Goal: Information Seeking & Learning: Learn about a topic

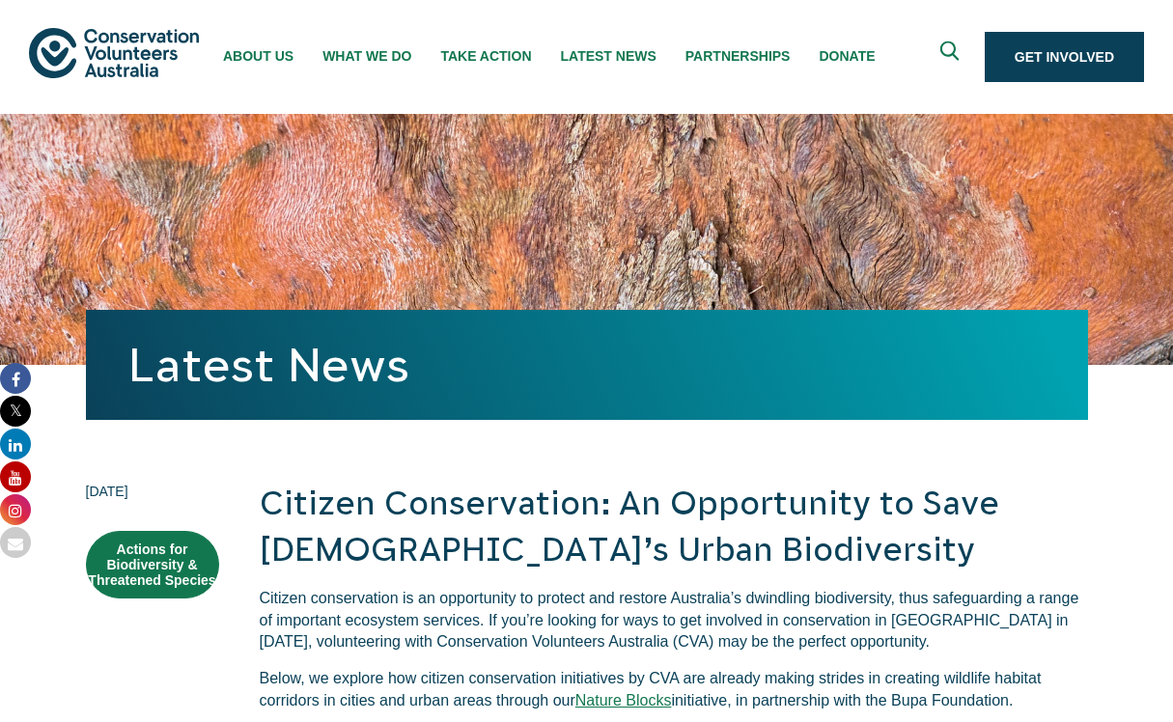
scroll to position [2238, 0]
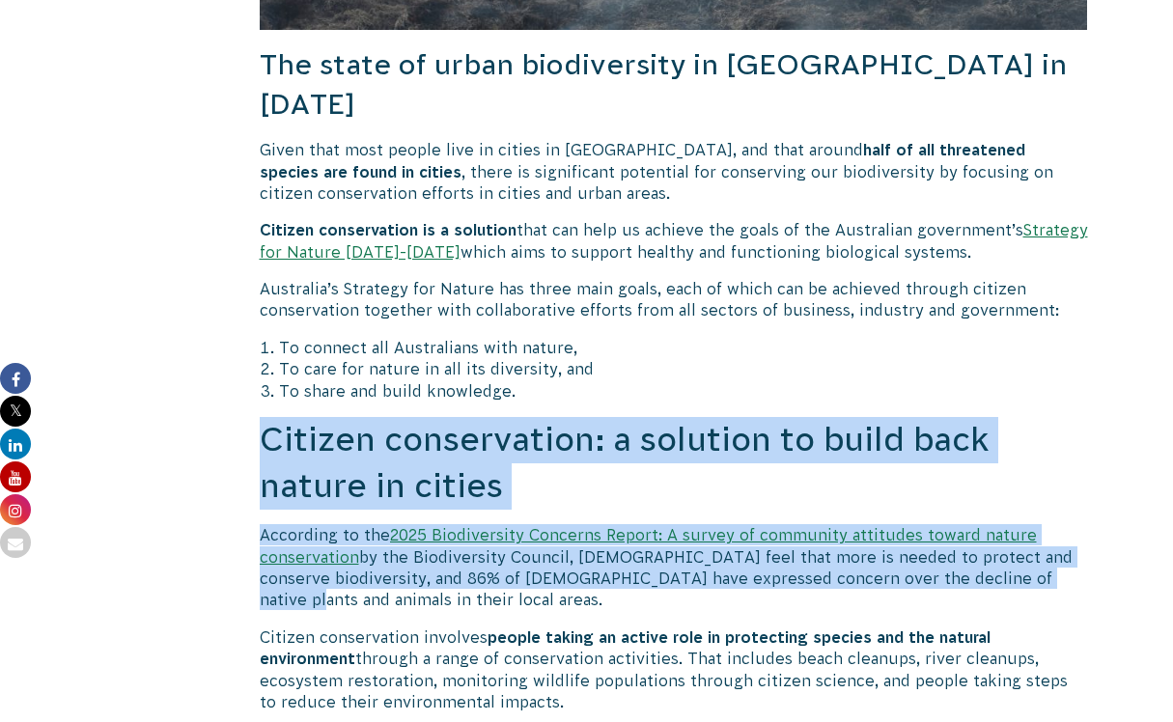
drag, startPoint x: 1091, startPoint y: 263, endPoint x: 1042, endPoint y: 546, distance: 287.8
click at [1042, 546] on p "According to the 2025 Biodiversity Concerns Report: A survey of community attit…" at bounding box center [674, 567] width 828 height 87
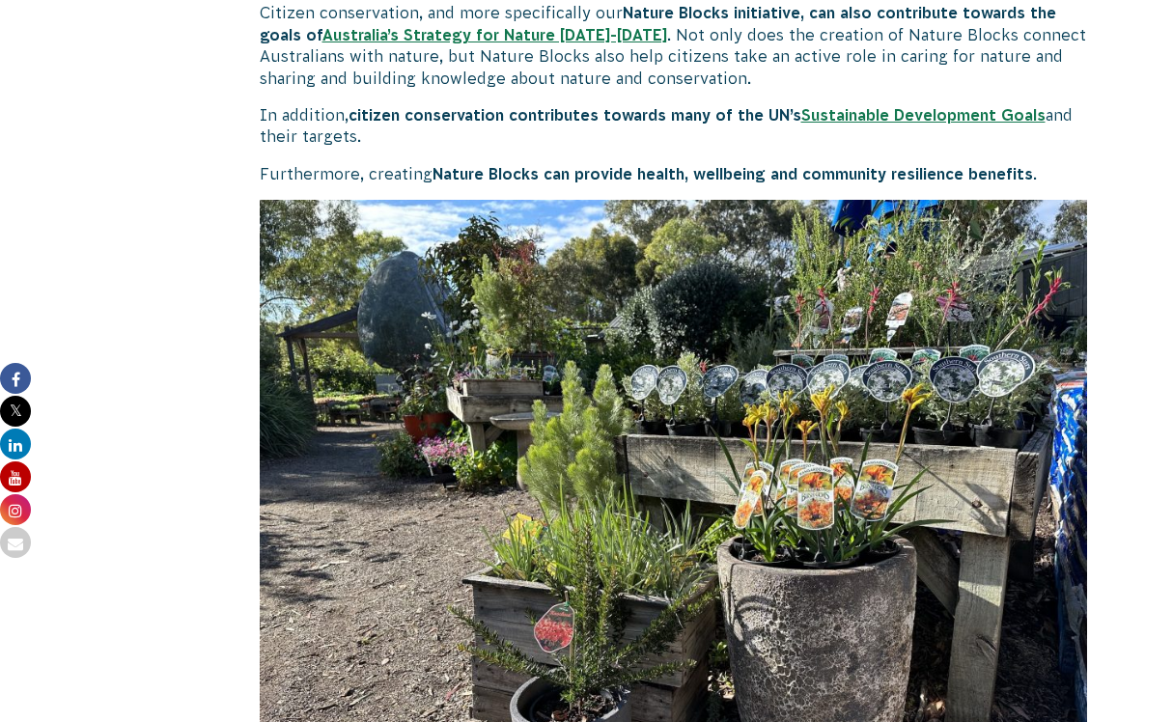
scroll to position [4203, 0]
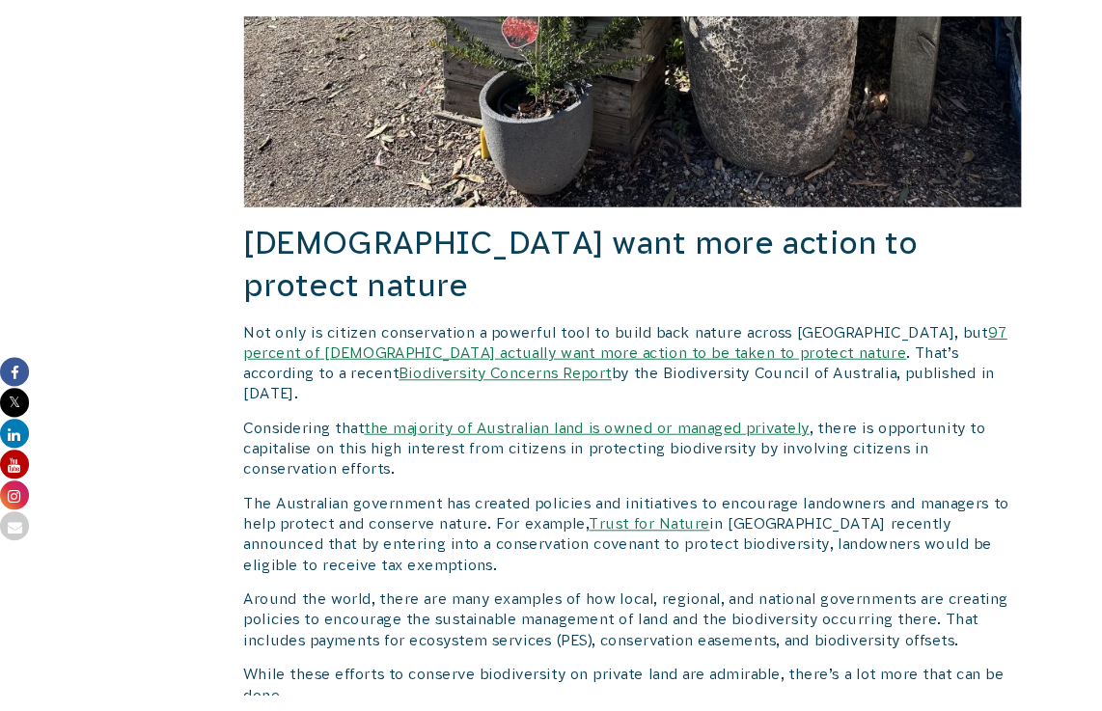
scroll to position [1988, 0]
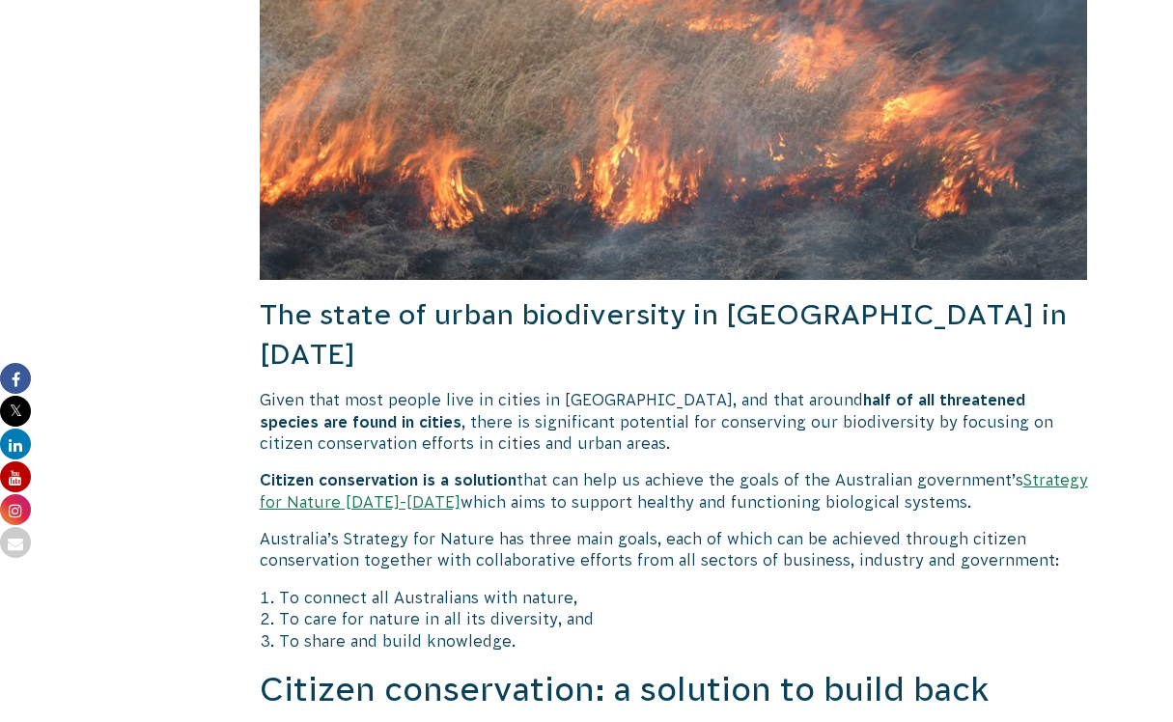
click at [524, 528] on p "Australia’s Strategy for Nature has three main goals, each of which can be achi…" at bounding box center [674, 549] width 828 height 43
click at [565, 394] on p "Given that most people live in cities in [GEOGRAPHIC_DATA], and that around hal…" at bounding box center [674, 421] width 828 height 65
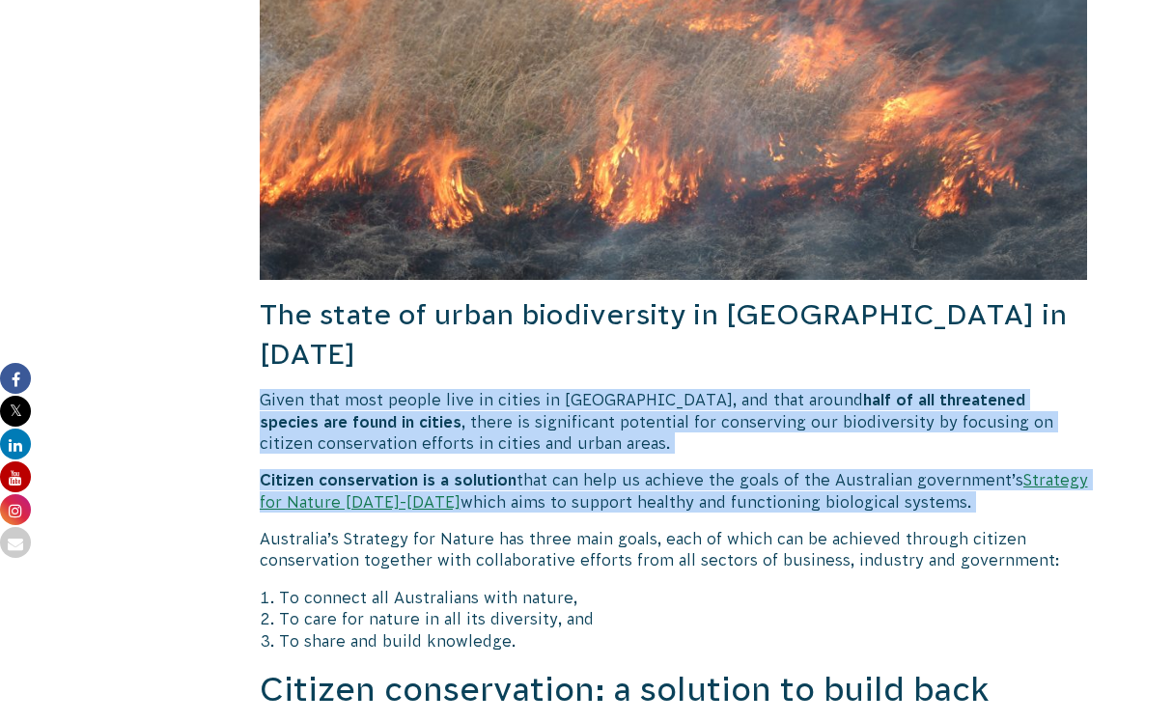
drag, startPoint x: 565, startPoint y: 394, endPoint x: 565, endPoint y: 441, distance: 47.3
click at [565, 469] on p "Citizen conservation is a solution that can help us achieve the goals of the Au…" at bounding box center [674, 490] width 828 height 43
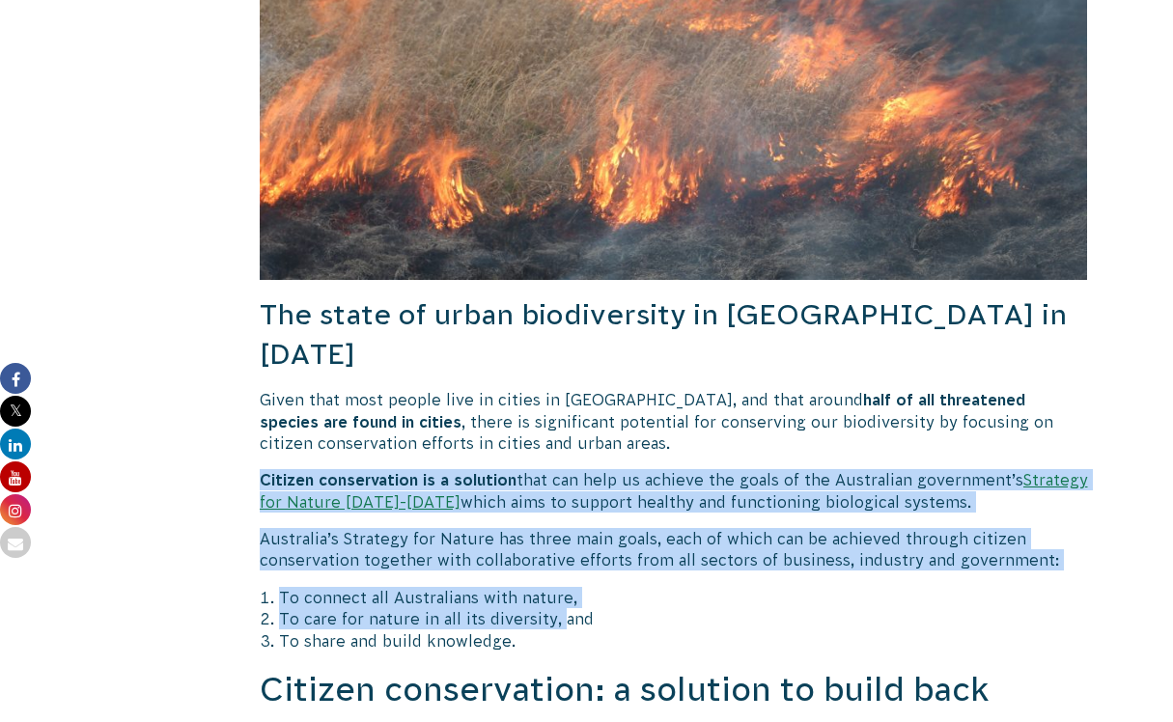
drag, startPoint x: 566, startPoint y: 414, endPoint x: 557, endPoint y: 572, distance: 158.5
click at [557, 608] on li "To care for nature in all its diversity, and" at bounding box center [683, 618] width 809 height 21
drag, startPoint x: 557, startPoint y: 472, endPoint x: 561, endPoint y: 406, distance: 65.7
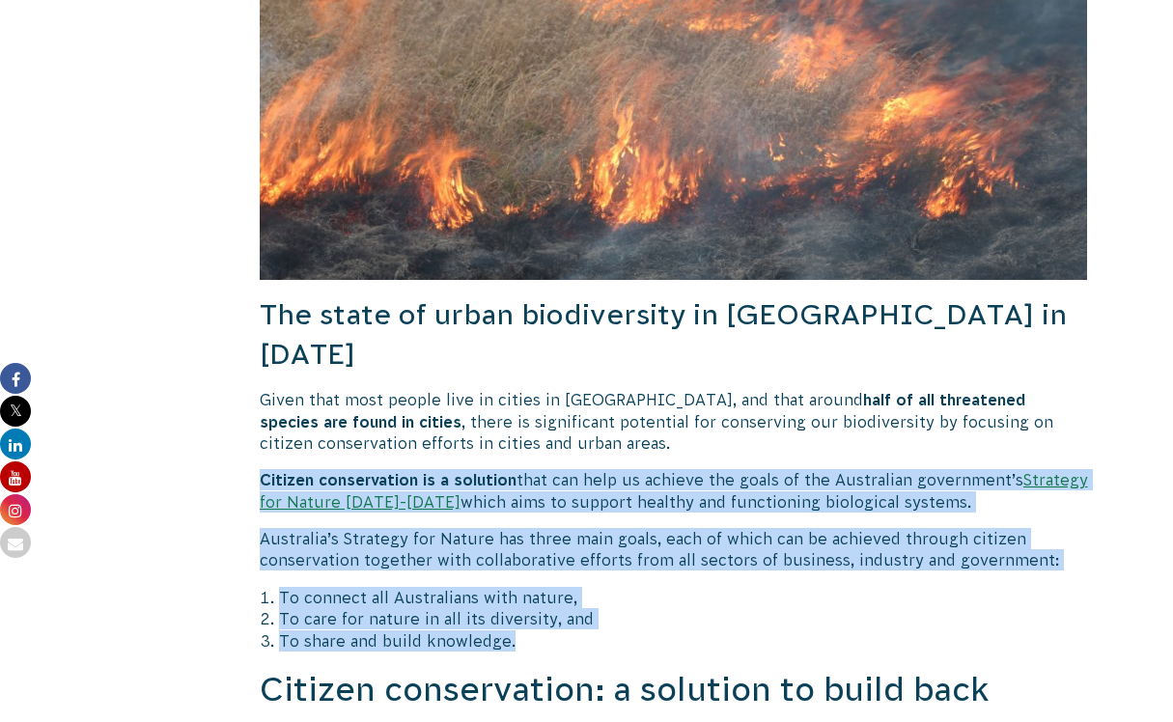
click at [561, 406] on p "Given that most people live in cities in [GEOGRAPHIC_DATA], and that around hal…" at bounding box center [674, 421] width 828 height 65
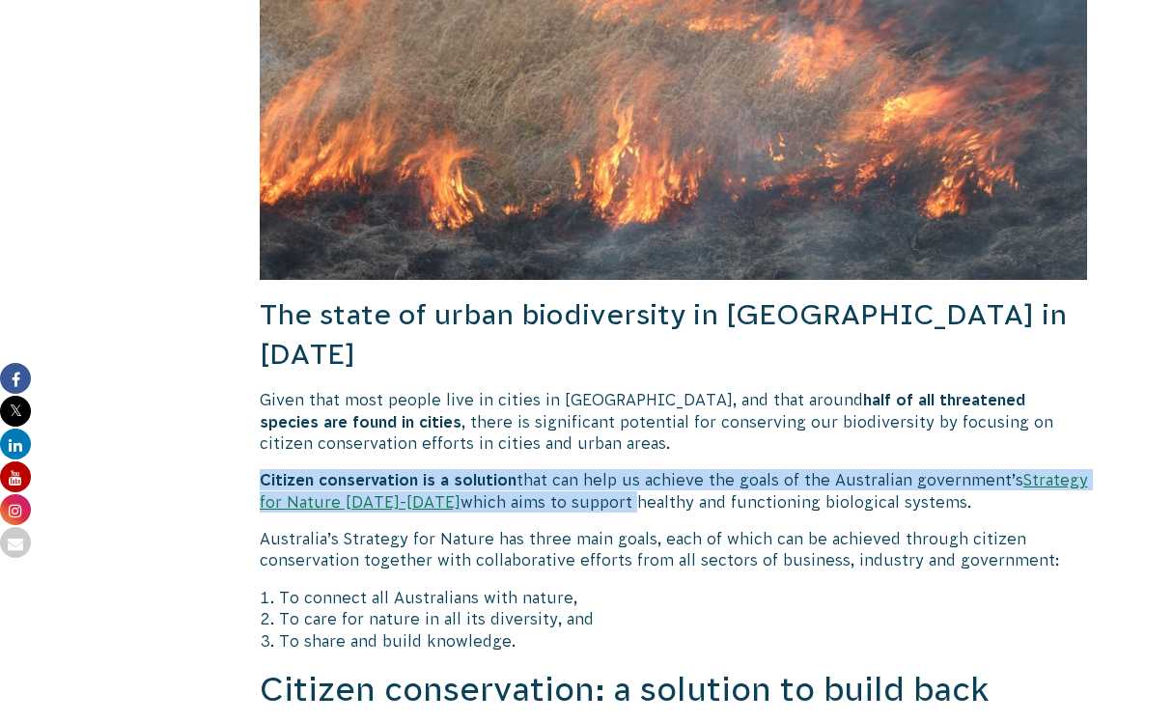
drag, startPoint x: 561, startPoint y: 406, endPoint x: 559, endPoint y: 471, distance: 64.7
click at [559, 471] on p "Citizen conservation is a solution that can help us achieve the goals of the Au…" at bounding box center [674, 490] width 828 height 43
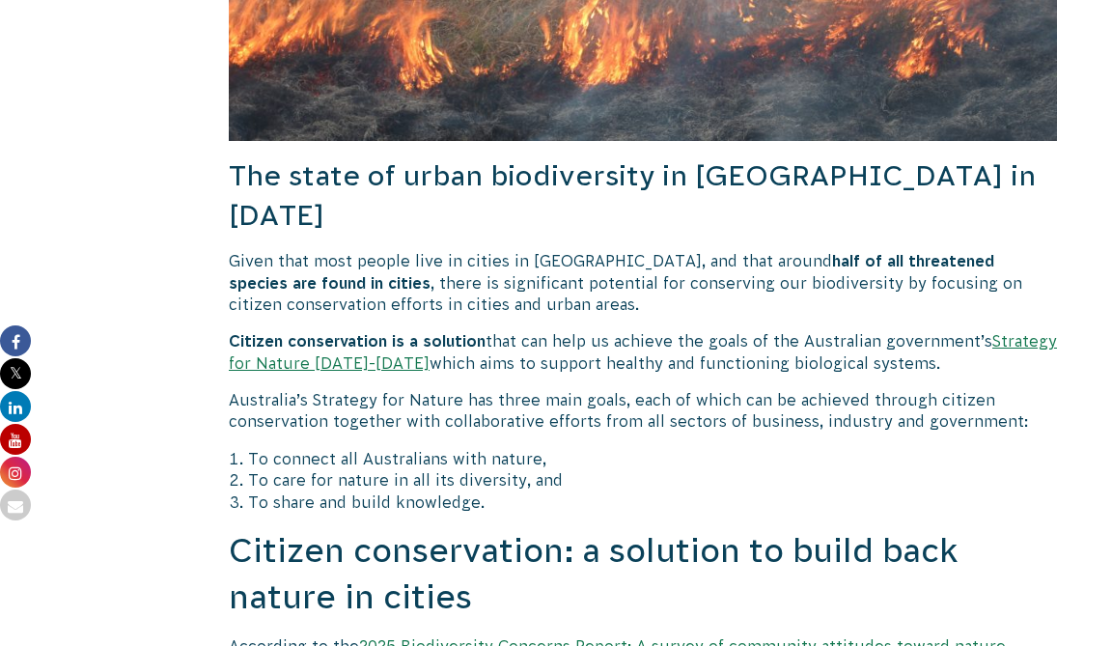
scroll to position [2321, 0]
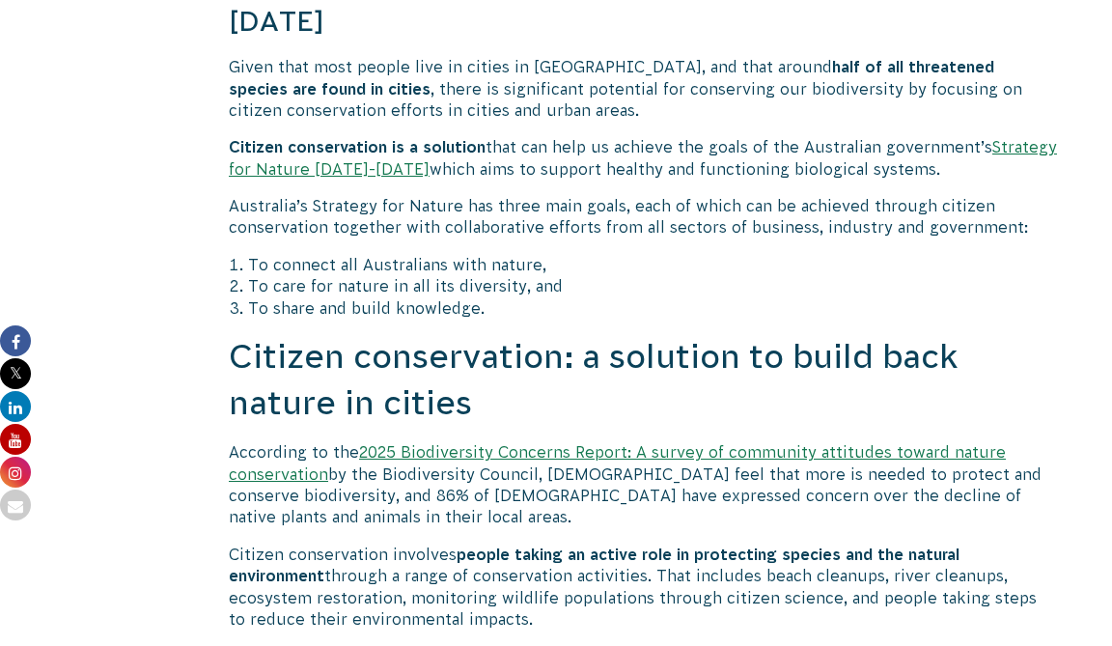
click at [707, 136] on p "Citizen conservation is a solution that can help us achieve the goals of the Au…" at bounding box center [643, 157] width 828 height 43
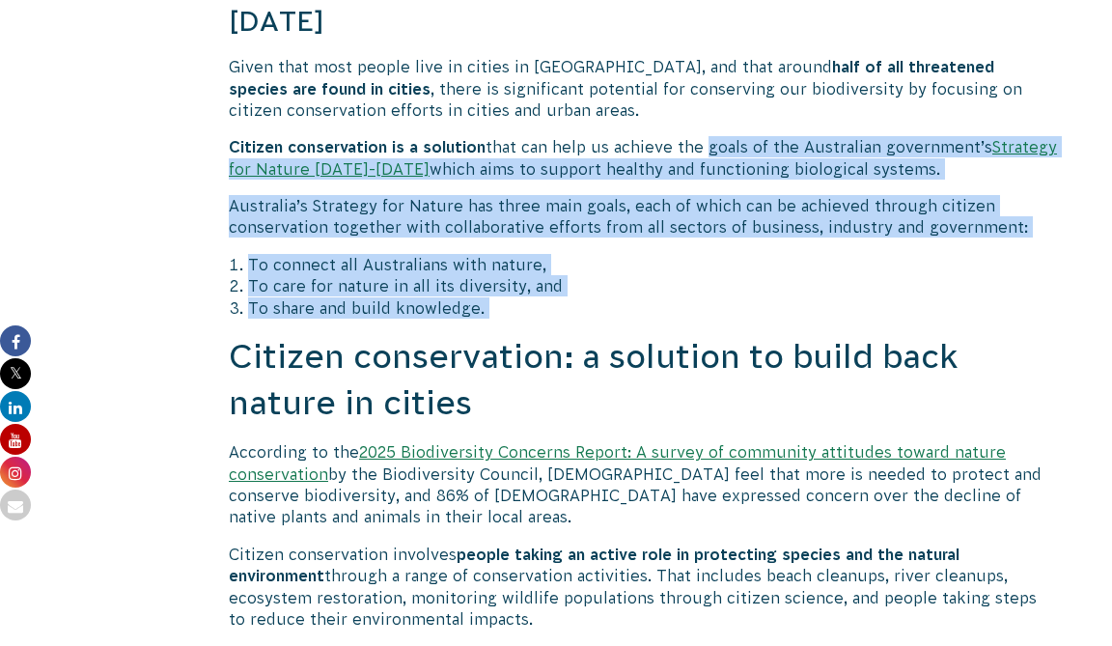
drag, startPoint x: 705, startPoint y: 114, endPoint x: 668, endPoint y: 288, distance: 177.5
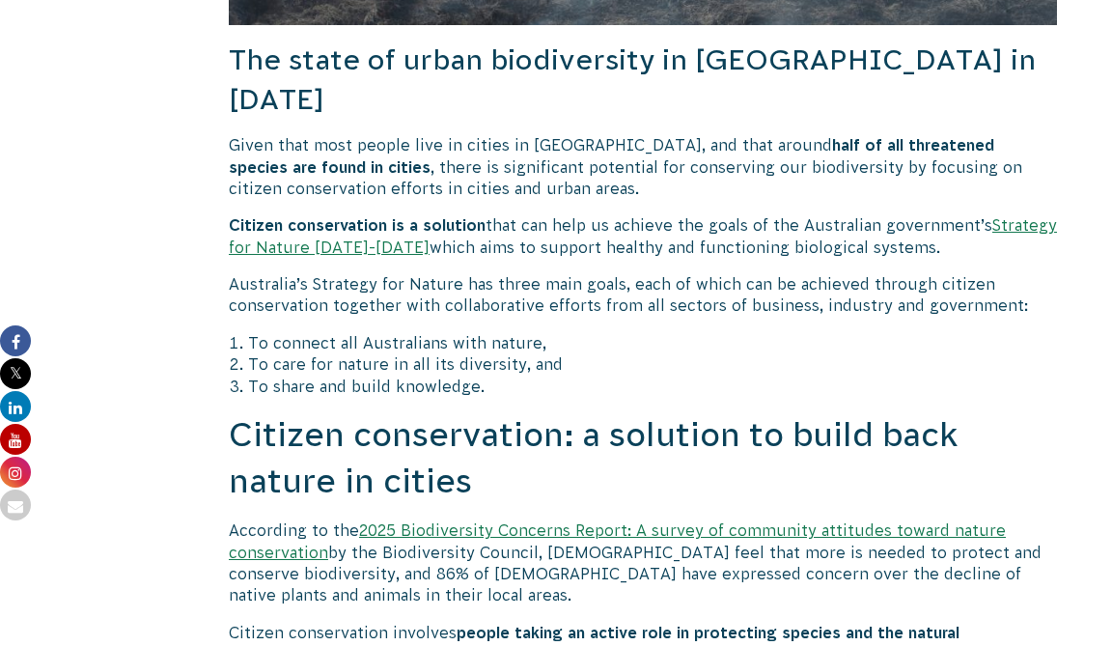
scroll to position [2207, 0]
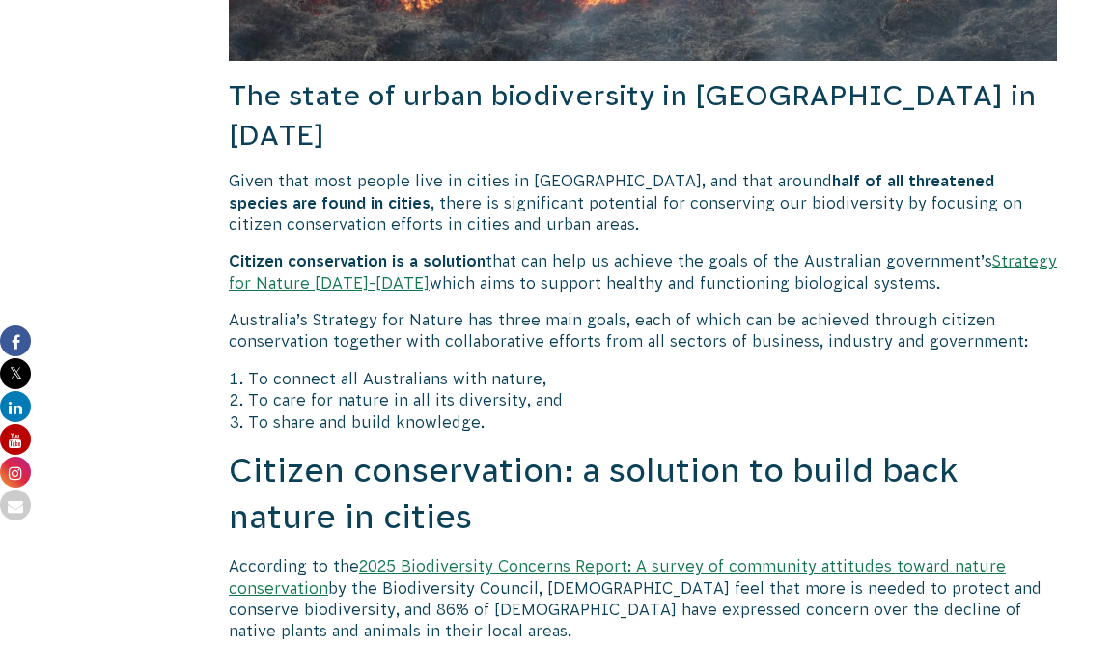
click at [271, 252] on b "Citizen conservation is a solution" at bounding box center [357, 260] width 257 height 17
drag, startPoint x: 271, startPoint y: 220, endPoint x: 429, endPoint y: 220, distance: 158.3
click at [429, 252] on b "Citizen conservation is a solution" at bounding box center [357, 260] width 257 height 17
copy b "Citizen conservation is a solution"
click at [708, 186] on p "Given that most people live in cities in [GEOGRAPHIC_DATA], and that around hal…" at bounding box center [643, 202] width 828 height 65
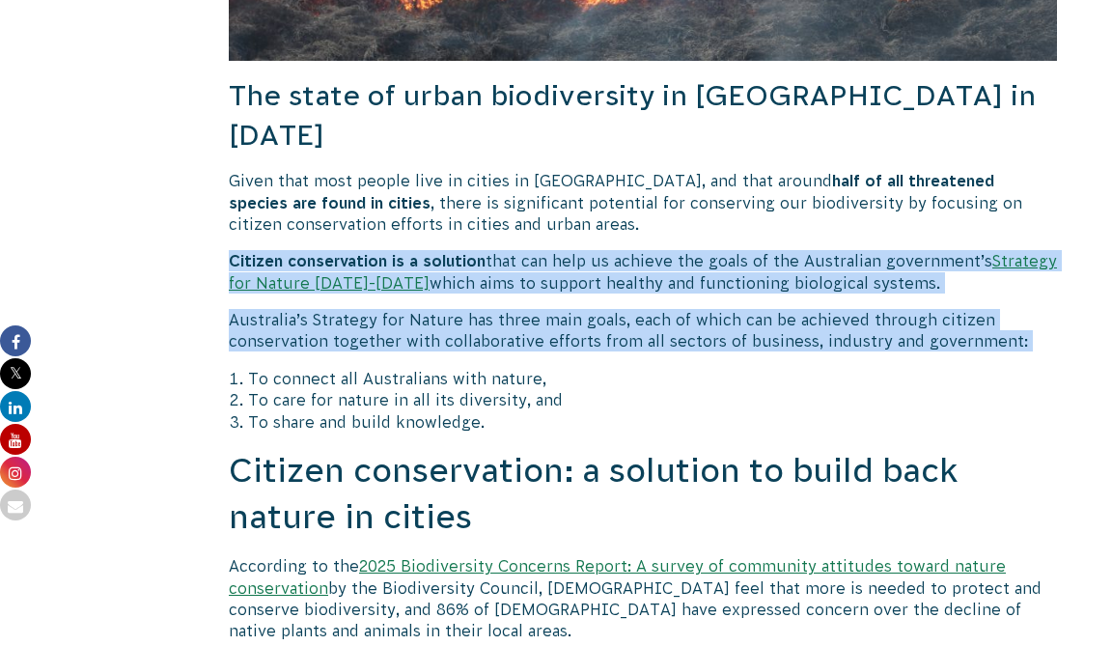
drag, startPoint x: 705, startPoint y: 218, endPoint x: 693, endPoint y: 321, distance: 103.9
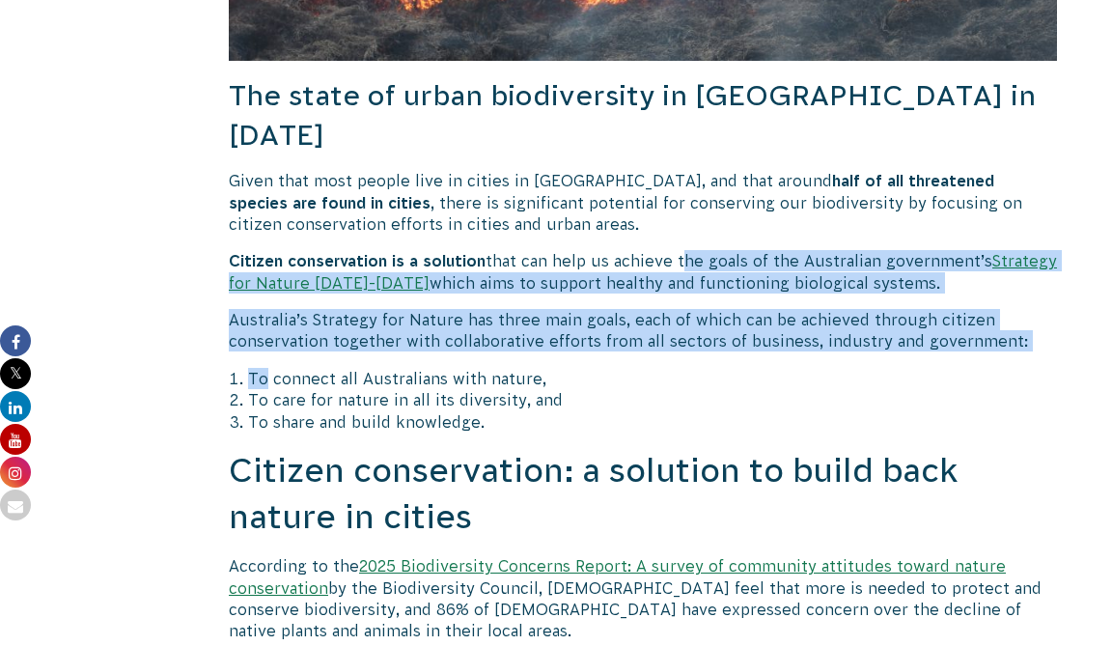
drag, startPoint x: 693, startPoint y: 321, endPoint x: 694, endPoint y: 214, distance: 107.1
click at [694, 250] on p "Citizen conservation is a solution that can help us achieve the goals of the Au…" at bounding box center [643, 271] width 828 height 43
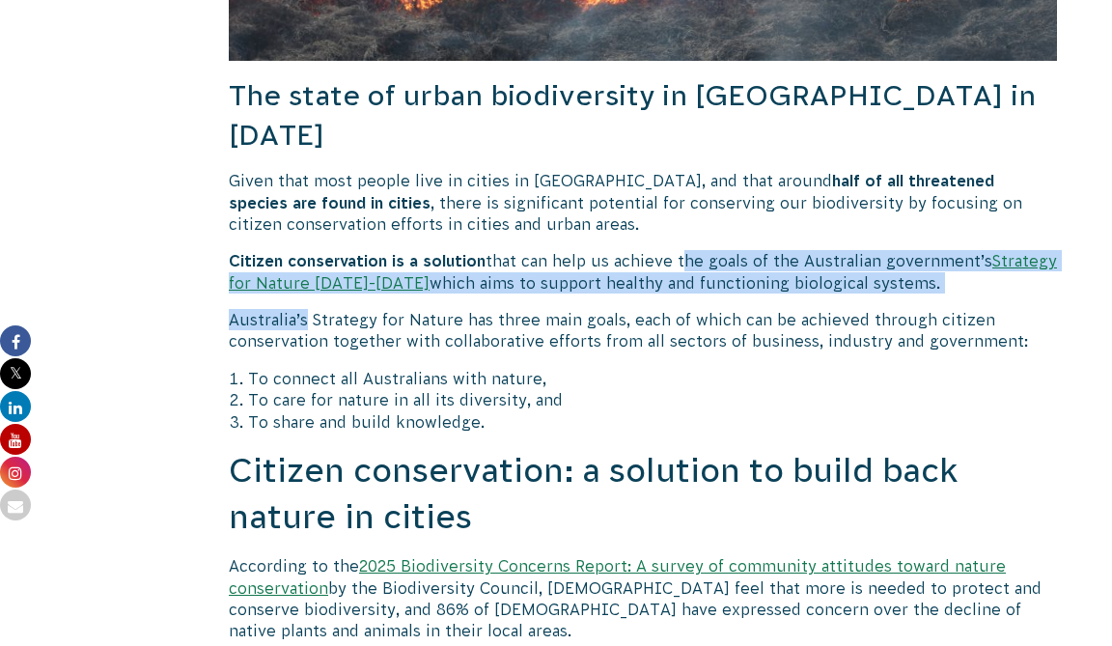
drag, startPoint x: 694, startPoint y: 214, endPoint x: 668, endPoint y: 297, distance: 87.0
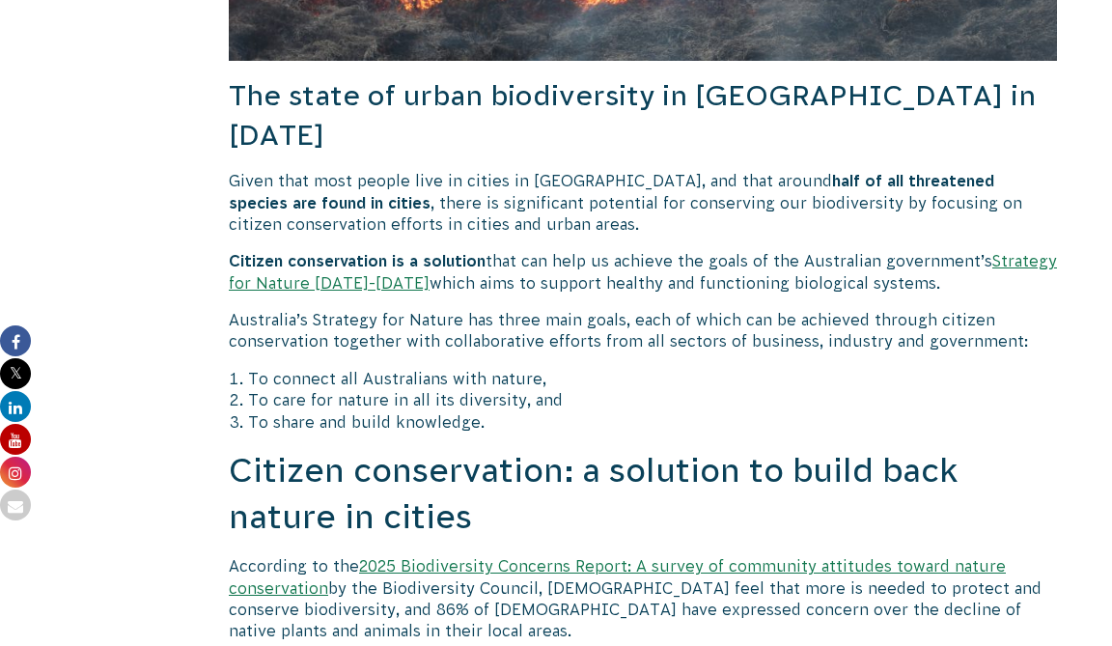
click at [665, 368] on li "To connect all Australians with nature," at bounding box center [652, 378] width 809 height 21
click at [522, 250] on p "Citizen conservation is a solution that can help us achieve the goals of the Au…" at bounding box center [643, 271] width 828 height 43
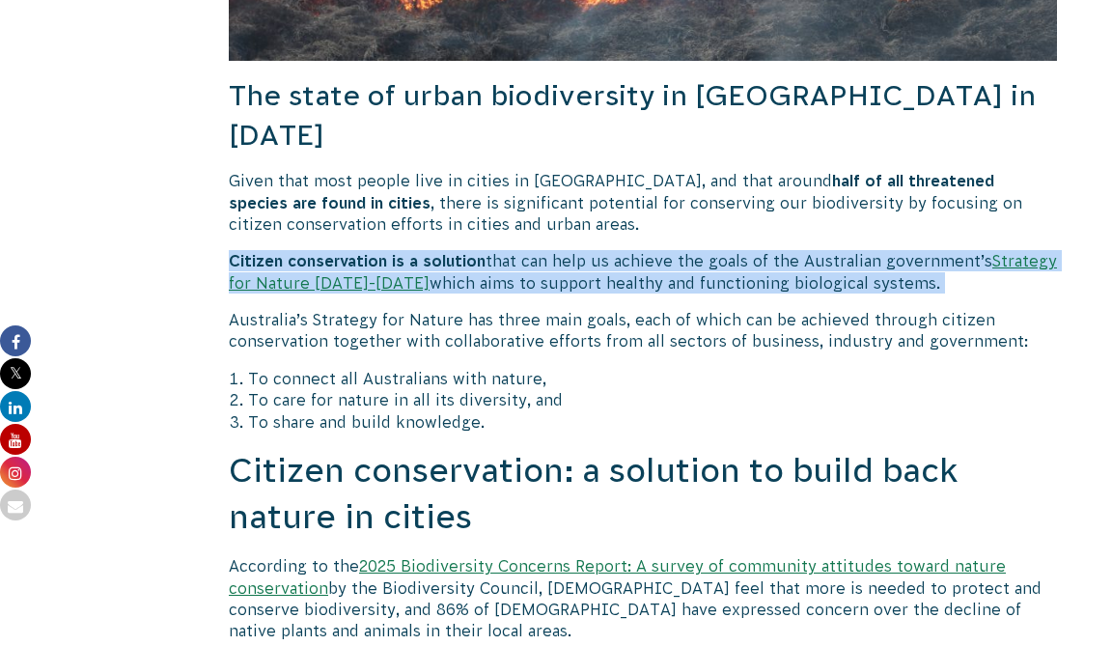
drag, startPoint x: 522, startPoint y: 220, endPoint x: 522, endPoint y: 249, distance: 29.0
click at [522, 250] on p "Citizen conservation is a solution that can help us achieve the goals of the Au…" at bounding box center [643, 271] width 828 height 43
copy div "Citizen conservation is a solution that can help us achieve the goals of the Au…"
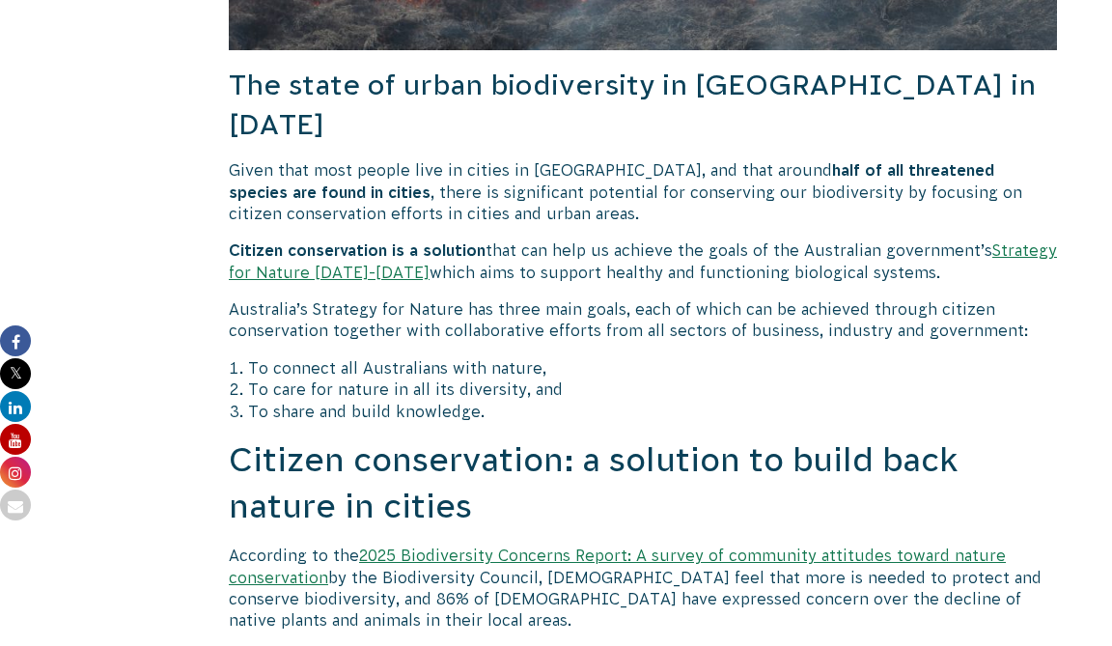
click at [460, 164] on p "Given that most people live in cities in [GEOGRAPHIC_DATA], and that around hal…" at bounding box center [643, 191] width 828 height 65
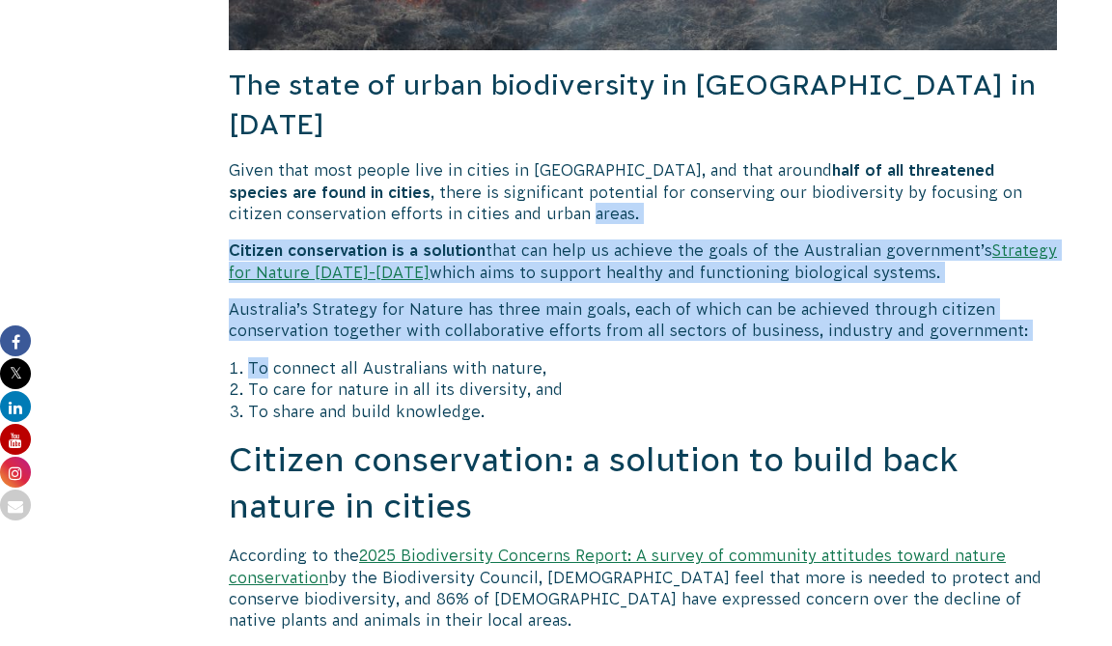
drag, startPoint x: 460, startPoint y: 164, endPoint x: 470, endPoint y: 313, distance: 148.9
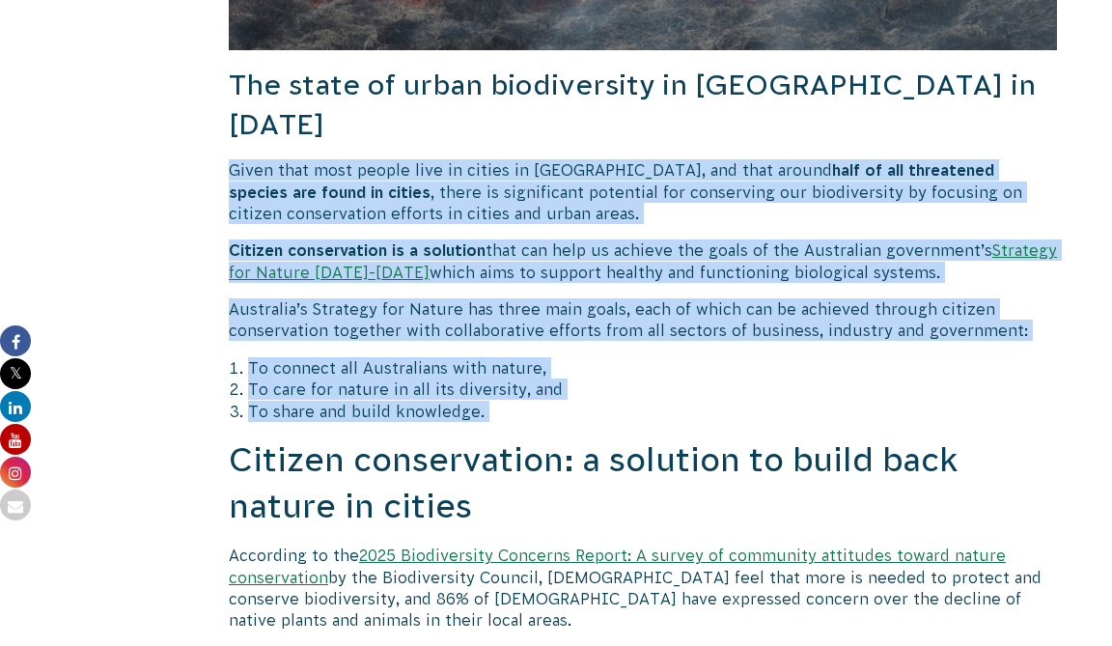
drag, startPoint x: 521, startPoint y: 395, endPoint x: 562, endPoint y: 109, distance: 288.5
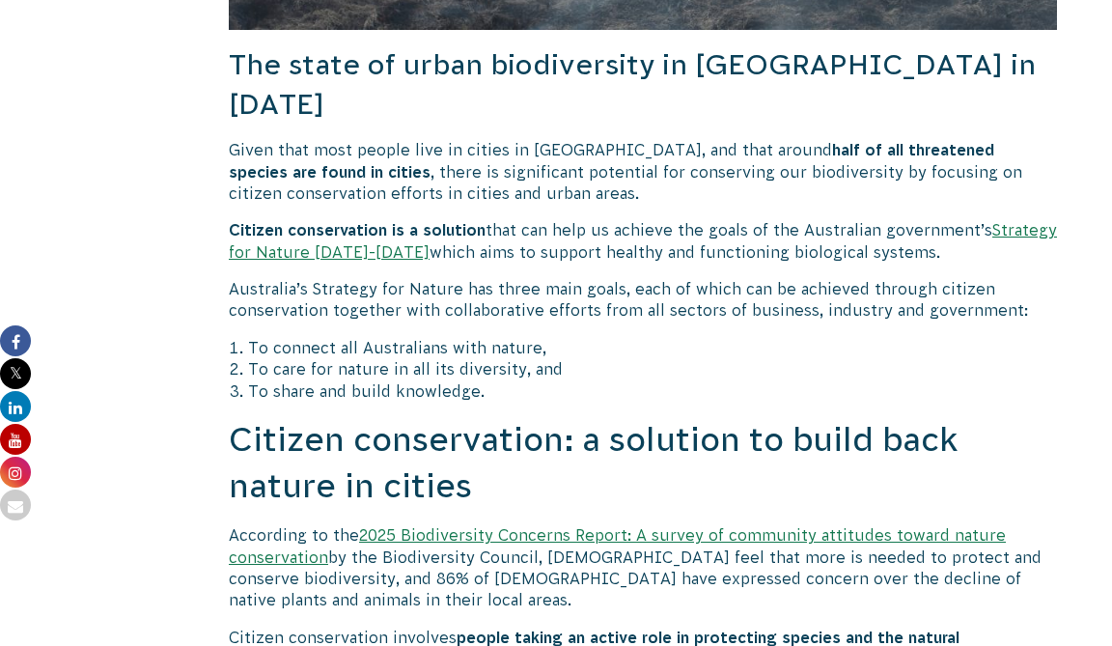
scroll to position [2239, 0]
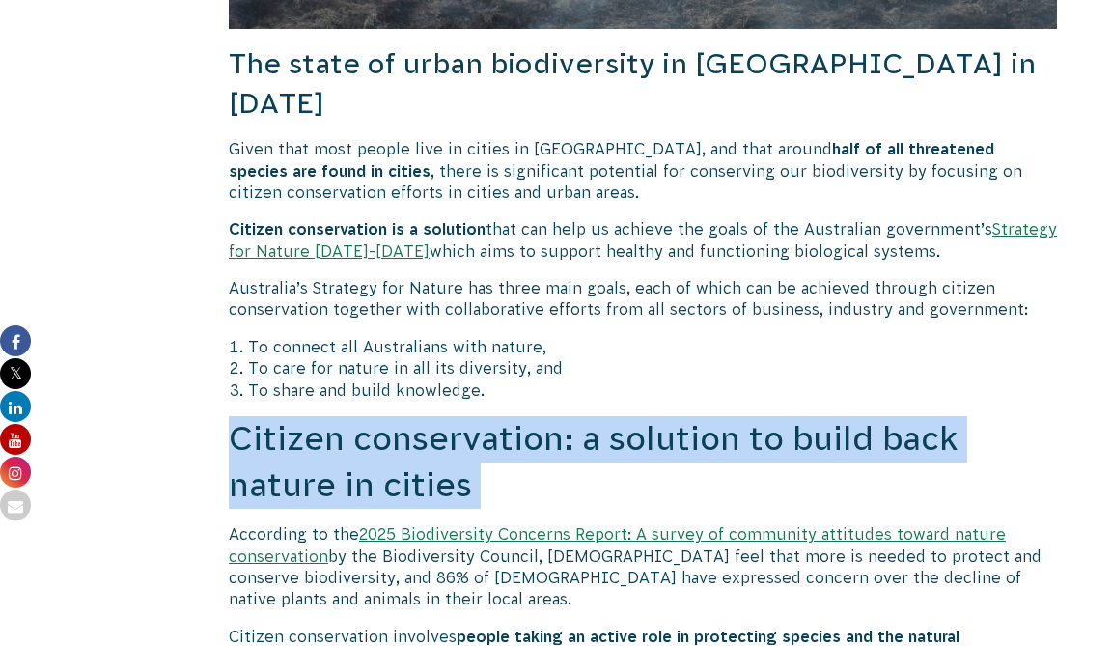
drag, startPoint x: 282, startPoint y: 438, endPoint x: 282, endPoint y: 483, distance: 44.4
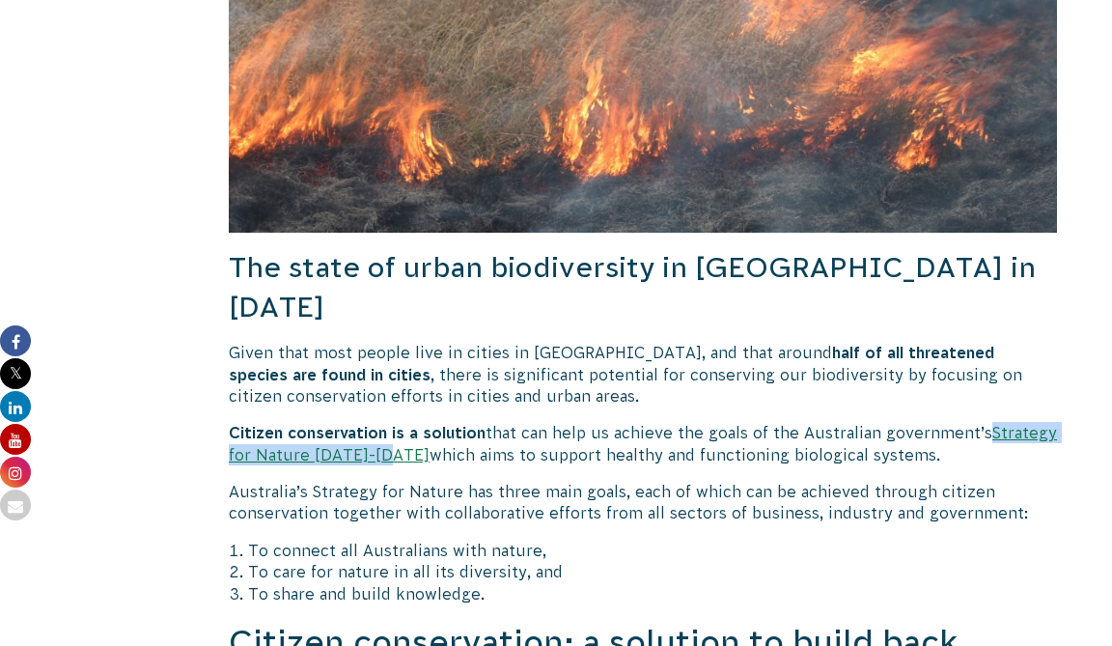
scroll to position [2168, 0]
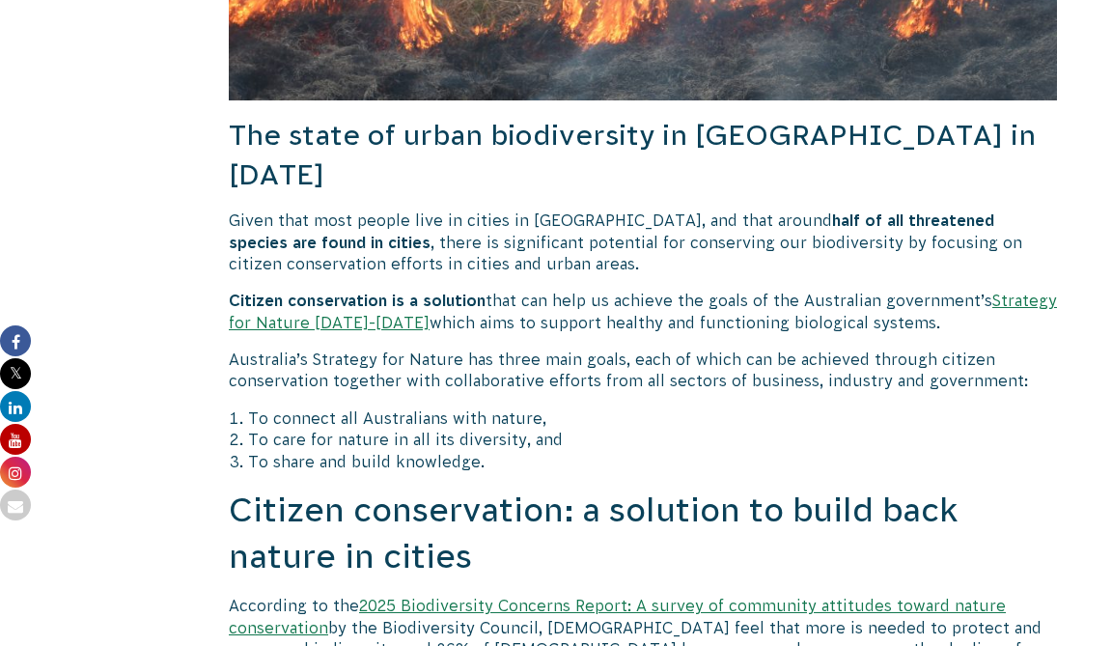
click at [398, 216] on p "Given that most people live in cities in [GEOGRAPHIC_DATA], and that around hal…" at bounding box center [643, 241] width 828 height 65
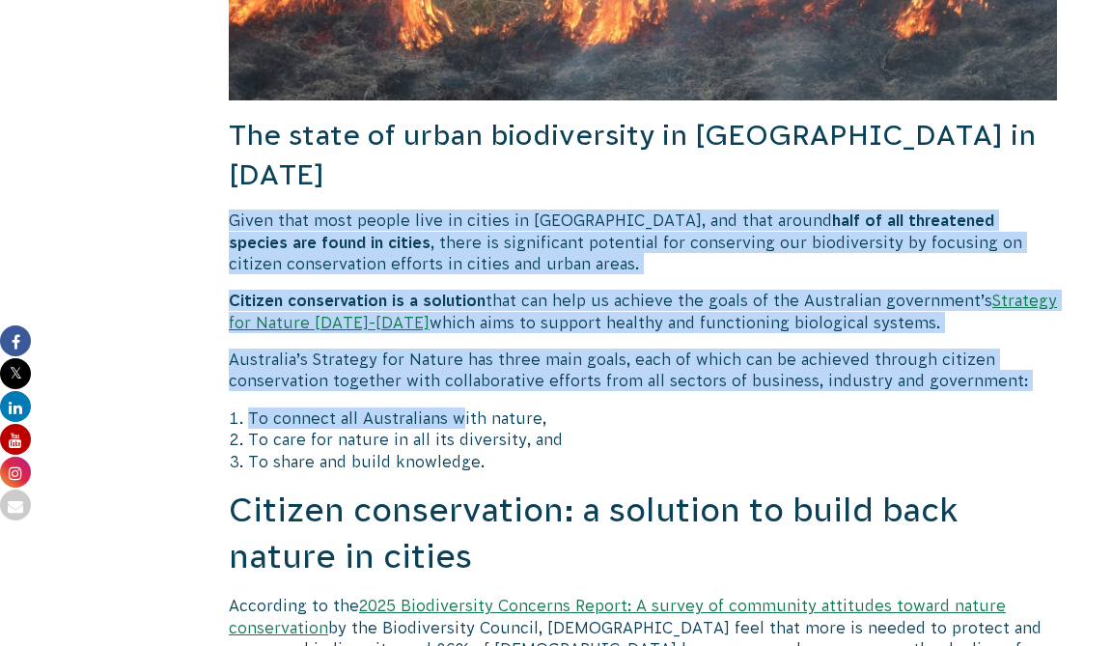
drag, startPoint x: 416, startPoint y: 166, endPoint x: 477, endPoint y: 409, distance: 250.7
click at [477, 429] on li "To care for nature in all its diversity, and" at bounding box center [652, 439] width 809 height 21
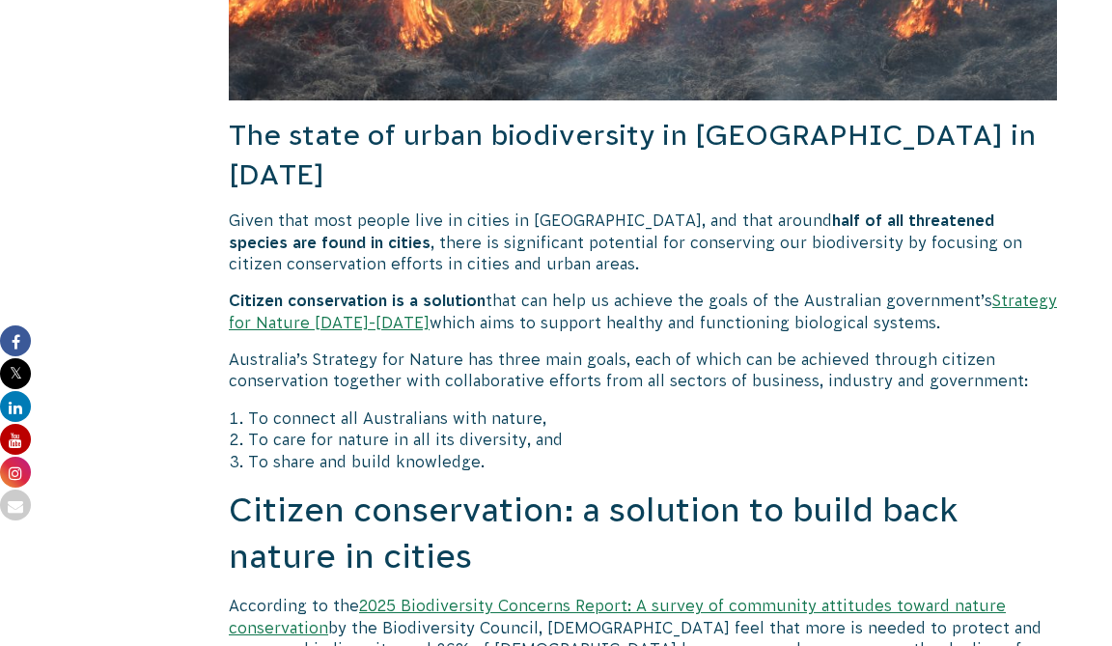
click at [297, 291] on link "Strategy for Nature [DATE]-[DATE]" at bounding box center [643, 310] width 828 height 39
